Goal: Task Accomplishment & Management: Use online tool/utility

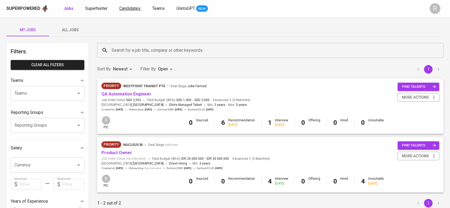
click at [135, 10] on span "Candidates" at bounding box center [129, 8] width 21 height 5
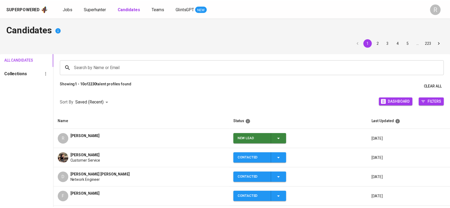
scroll to position [11, 0]
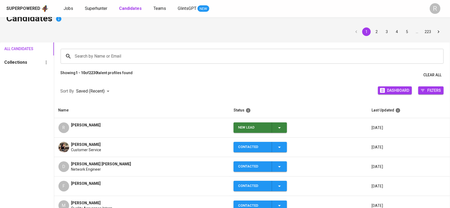
click at [267, 123] on div "New Lead" at bounding box center [260, 127] width 45 height 10
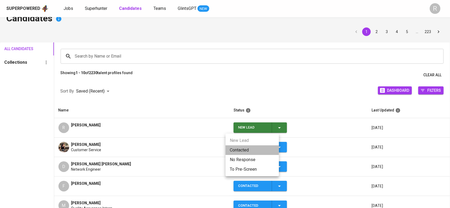
click at [237, 148] on li "Contacted" at bounding box center [252, 150] width 53 height 10
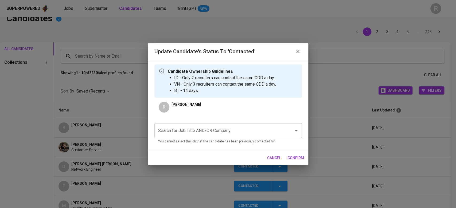
click at [189, 136] on div "Search for Job Title AND/OR Company" at bounding box center [227, 130] width 147 height 15
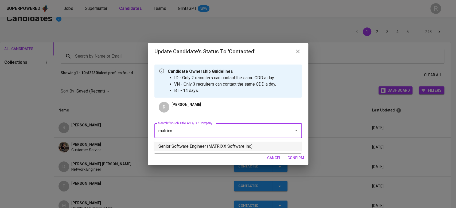
click at [182, 143] on li "Senior Software Engineer (MATRIXX Software Inc)" at bounding box center [227, 147] width 147 height 10
type input "matrixx"
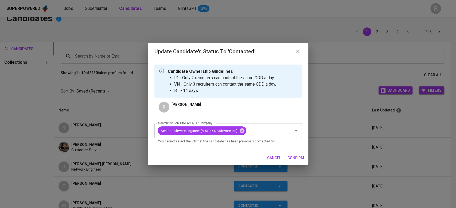
click at [290, 157] on span "confirm" at bounding box center [295, 158] width 17 height 7
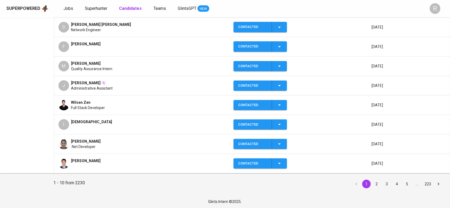
scroll to position [0, 0]
